Goal: Use online tool/utility: Use online tool/utility

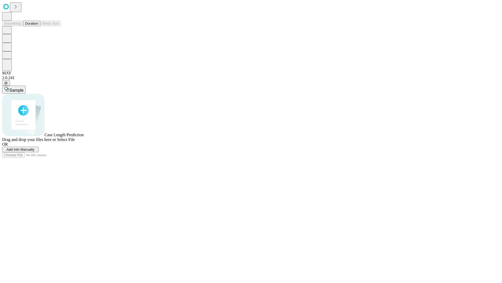
click at [38, 26] on button "Duration" at bounding box center [31, 23] width 17 height 5
click at [35, 151] on span "Add Info Manually" at bounding box center [21, 149] width 28 height 4
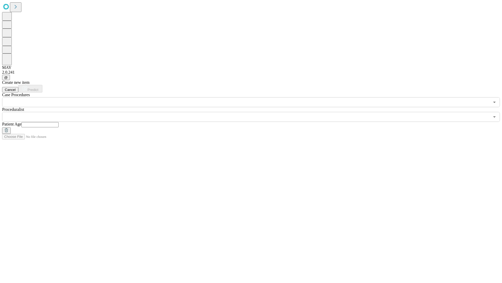
click at [59, 122] on input "text" at bounding box center [39, 124] width 37 height 5
type input "**"
click at [255, 112] on input "text" at bounding box center [246, 117] width 488 height 10
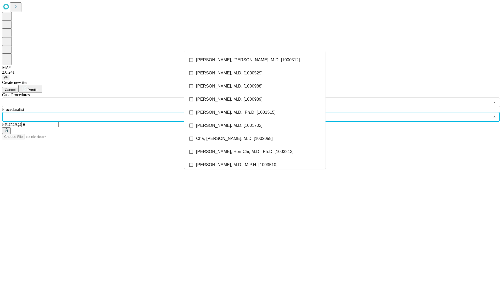
click at [255, 60] on li "[PERSON_NAME], [PERSON_NAME], M.D. [1000512]" at bounding box center [254, 59] width 141 height 13
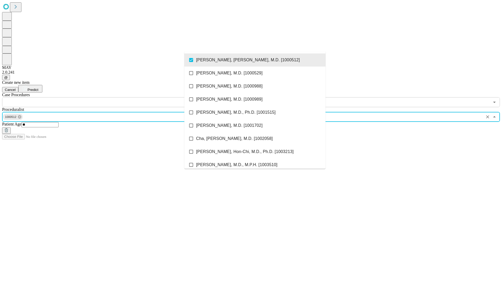
click at [110, 97] on input "text" at bounding box center [246, 102] width 488 height 10
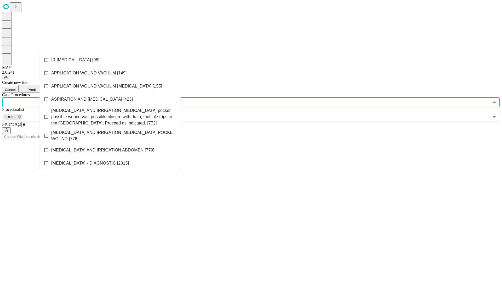
click at [110, 60] on li "IR [MEDICAL_DATA] [98]" at bounding box center [110, 59] width 141 height 13
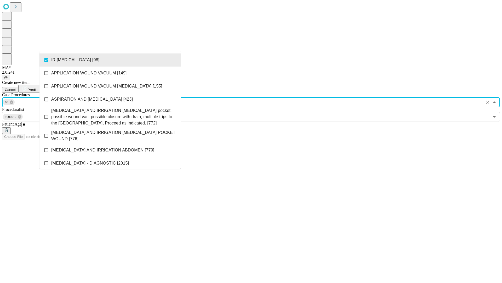
click at [38, 88] on span "Predict" at bounding box center [32, 90] width 11 height 4
